Goal: Transaction & Acquisition: Obtain resource

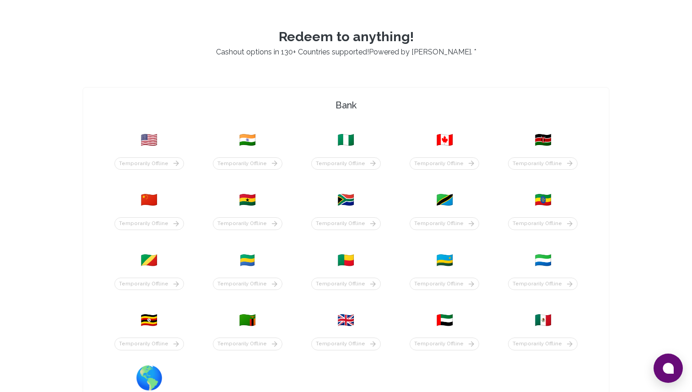
scroll to position [385, 0]
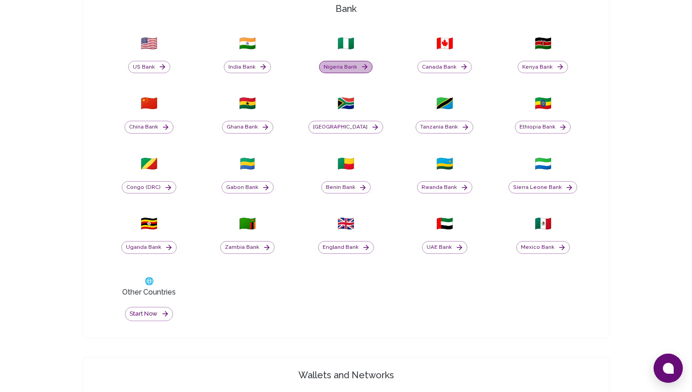
click at [350, 66] on button "Nigeria Bank" at bounding box center [346, 67] width 54 height 13
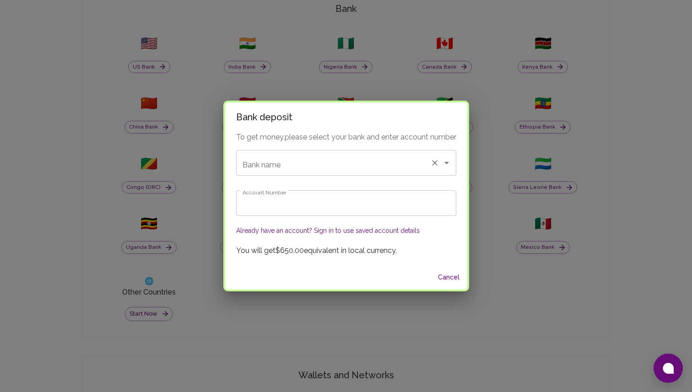
click at [344, 170] on input "Bank name" at bounding box center [333, 162] width 186 height 17
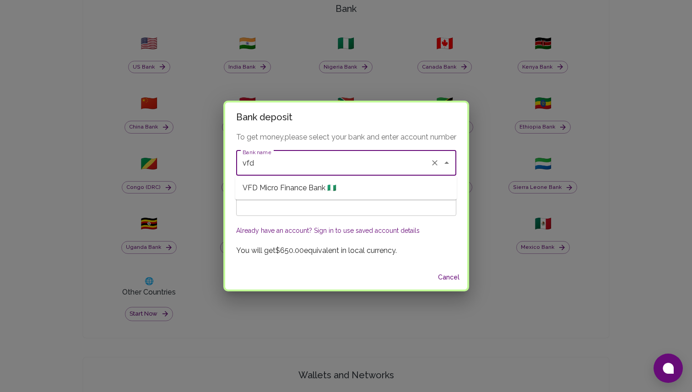
click at [326, 192] on span "VFD Micro Finance Bank 🇳🇬" at bounding box center [289, 188] width 94 height 11
type input "VFD Micro Finance Bank"
click at [326, 207] on input "Account Number" at bounding box center [346, 203] width 220 height 26
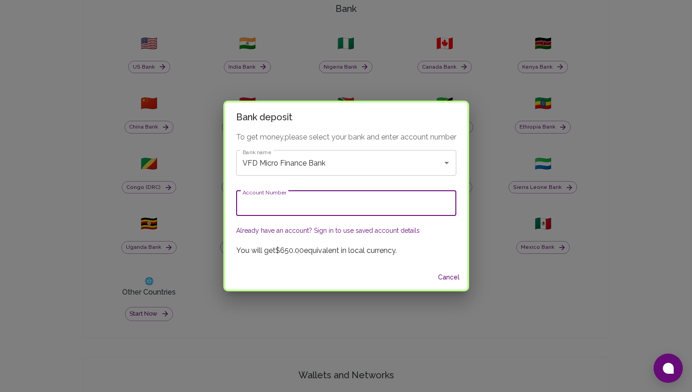
paste input "1009271117"
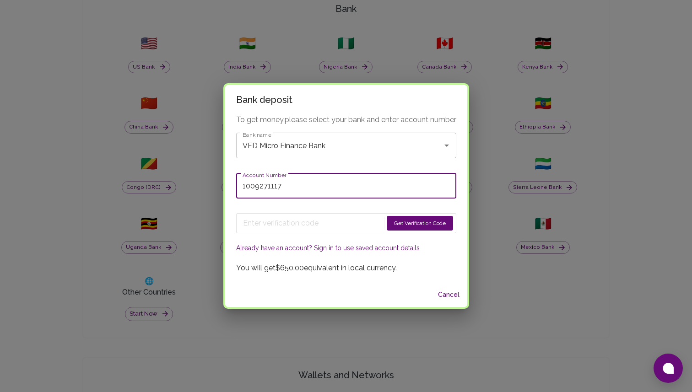
type input "1009271117"
click at [408, 223] on button "Get Verification Code" at bounding box center [420, 223] width 66 height 15
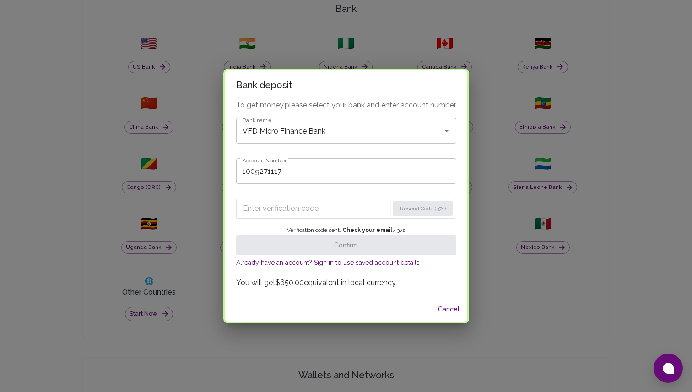
click at [317, 205] on input "Enter verification code" at bounding box center [315, 208] width 145 height 15
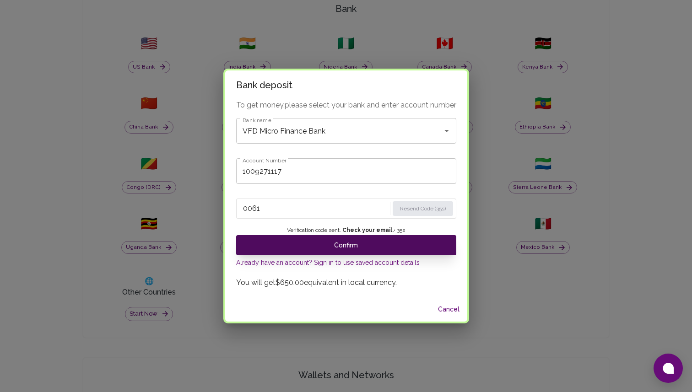
type input "0061"
click at [345, 251] on button "Confirm" at bounding box center [346, 245] width 220 height 20
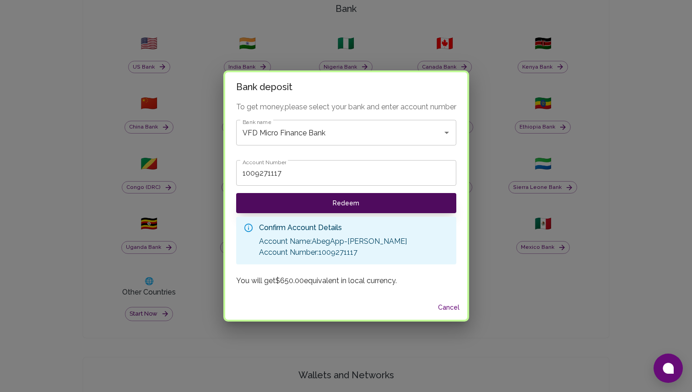
click at [382, 210] on button "Redeem" at bounding box center [346, 203] width 220 height 20
